Goal: Communication & Community: Answer question/provide support

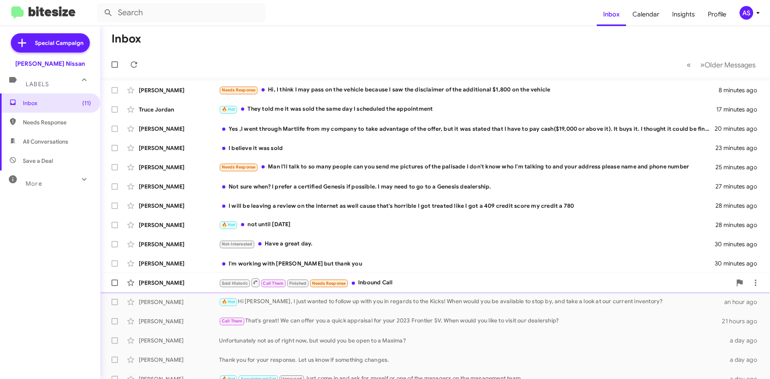
click at [364, 285] on div "Sold Historic Call Them Finished Needs Response Inbound Call" at bounding box center [475, 283] width 513 height 10
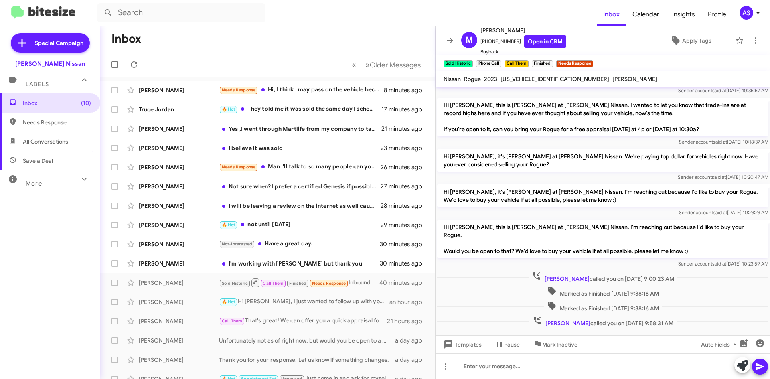
scroll to position [228, 0]
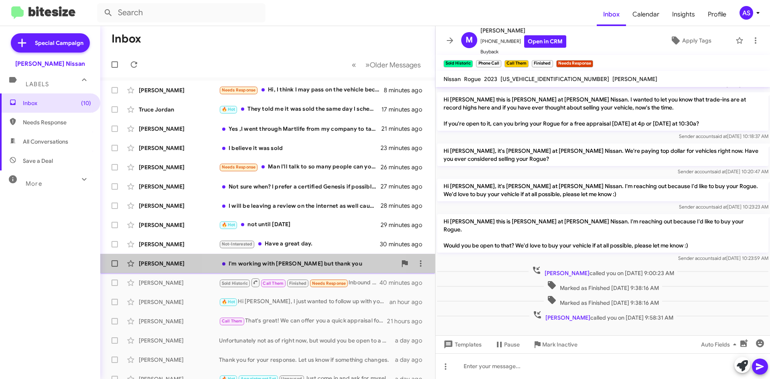
click at [310, 262] on div "I'm working with [PERSON_NAME] but thank you" at bounding box center [308, 263] width 178 height 8
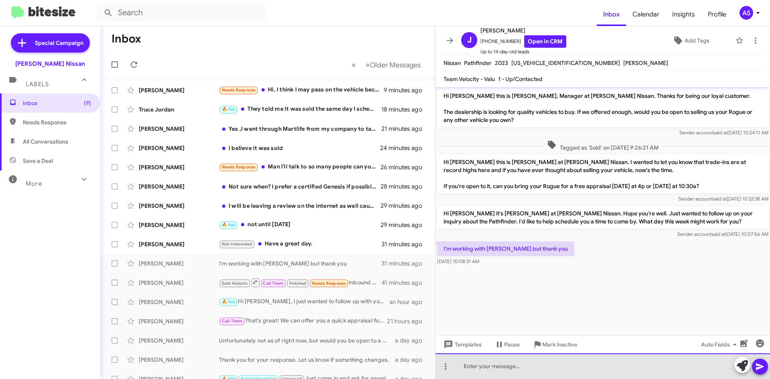
click at [494, 359] on div at bounding box center [603, 366] width 334 height 26
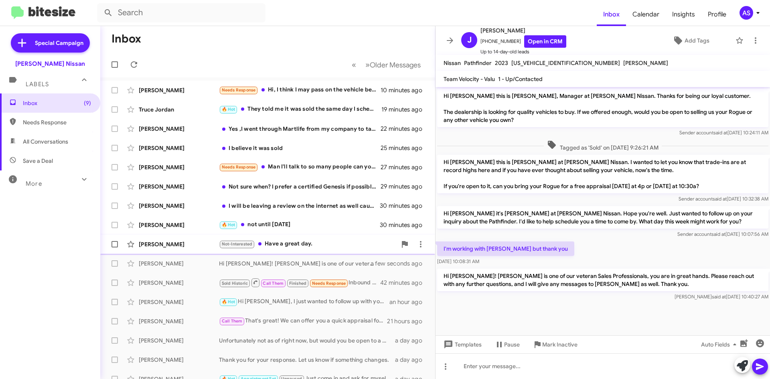
click at [274, 239] on div "[PERSON_NAME] Not-Interested Have a great day. 32 minutes ago" at bounding box center [268, 244] width 322 height 16
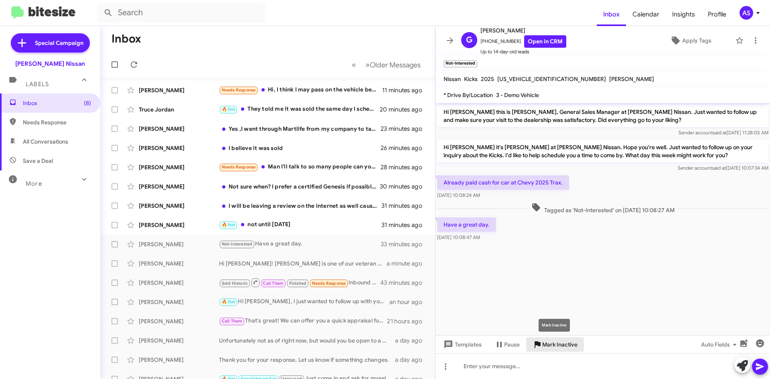
click at [561, 348] on span "Mark Inactive" at bounding box center [559, 344] width 35 height 14
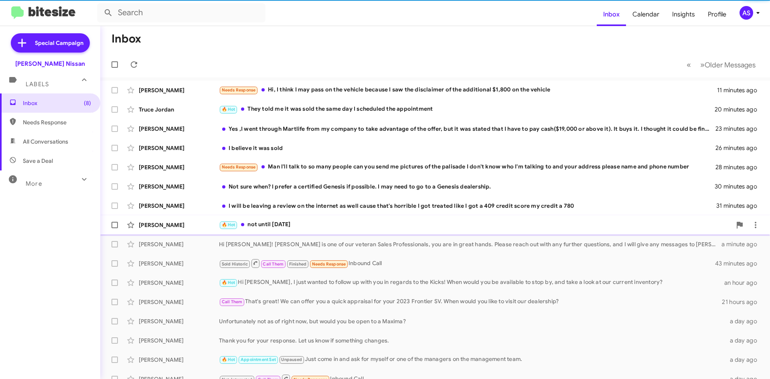
click at [301, 230] on div "[PERSON_NAME] 🔥 Hot not until [DATE]" at bounding box center [435, 225] width 657 height 16
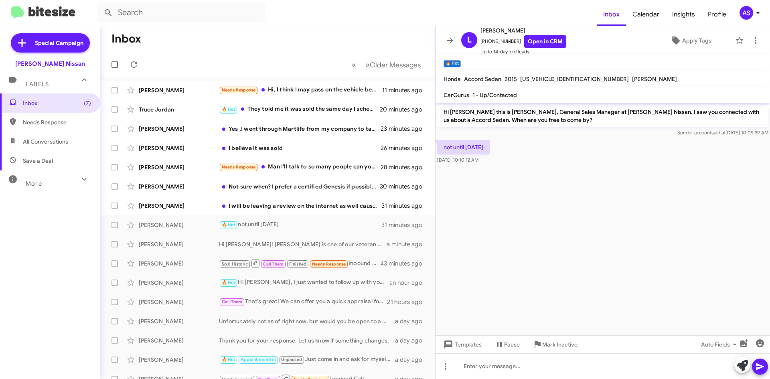
click at [482, 316] on cdk-virtual-scroll-viewport "Hi [PERSON_NAME] this is [PERSON_NAME], General Sales Manager at [PERSON_NAME] …" at bounding box center [603, 219] width 334 height 232
click at [682, 34] on span "Apply Tags" at bounding box center [696, 40] width 29 height 14
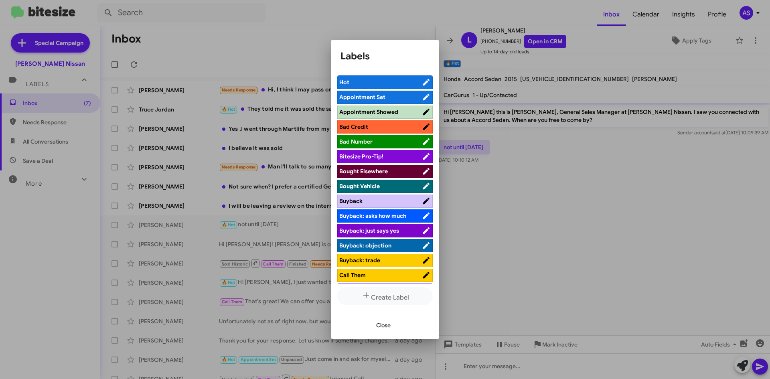
click at [359, 98] on span "Appointment Set" at bounding box center [362, 96] width 46 height 7
click at [383, 326] on span "Close" at bounding box center [383, 325] width 14 height 14
